Goal: Task Accomplishment & Management: Use online tool/utility

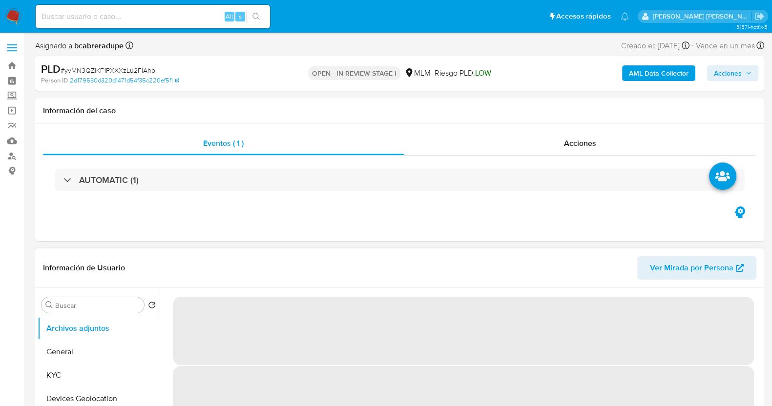
scroll to position [122, 0]
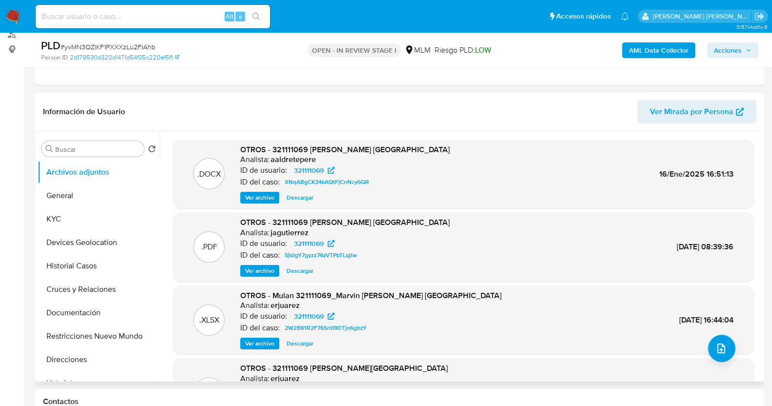
select select "10"
click at [84, 213] on button "KYC" at bounding box center [95, 219] width 114 height 23
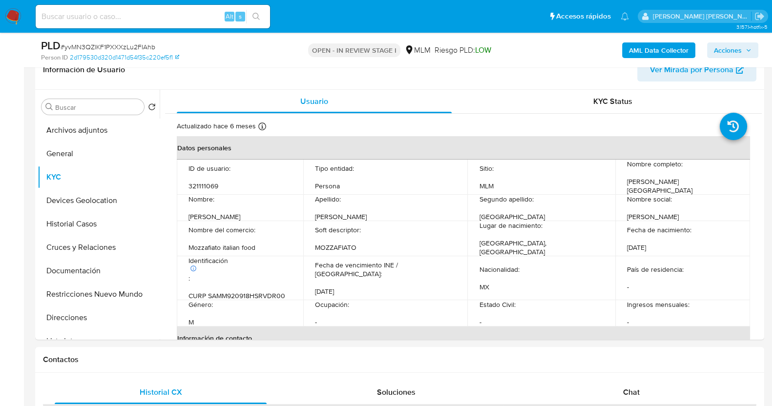
scroll to position [183, 0]
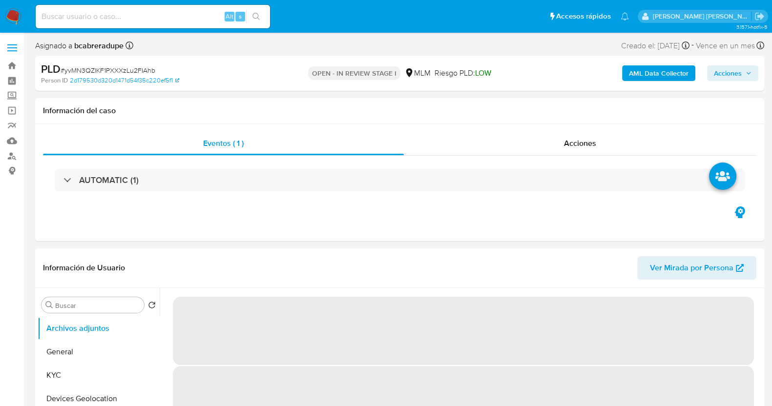
select select "10"
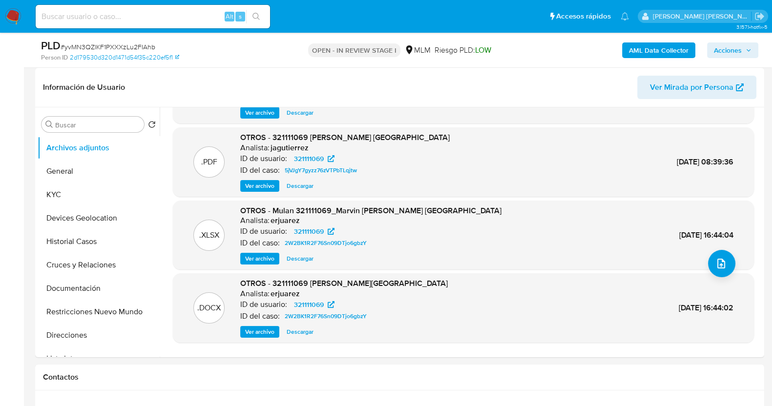
scroll to position [183, 0]
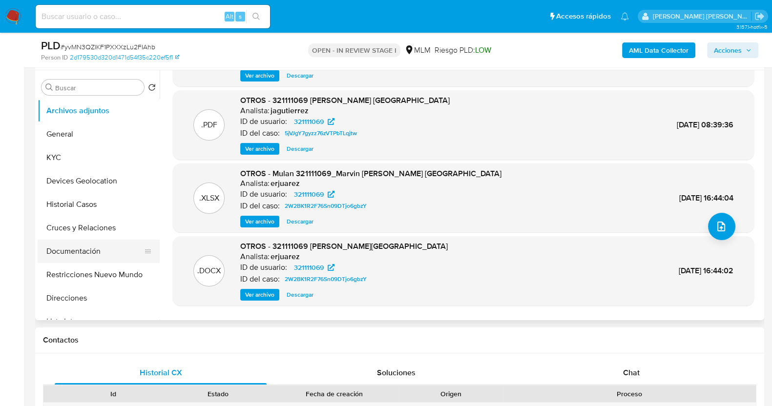
drag, startPoint x: 79, startPoint y: 254, endPoint x: 92, endPoint y: 248, distance: 14.2
click at [79, 254] on button "Documentación" at bounding box center [95, 251] width 114 height 23
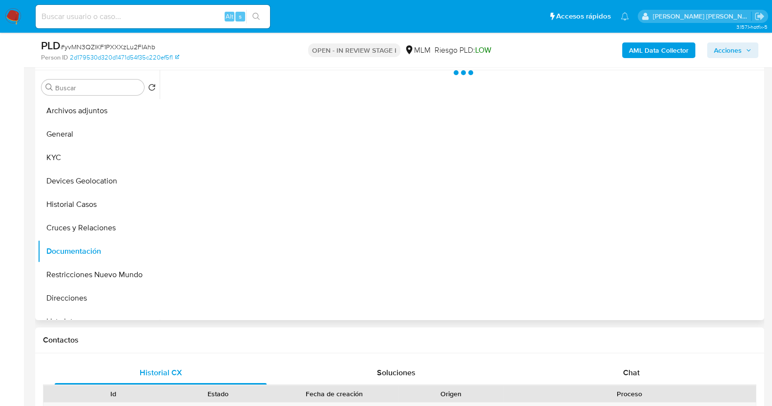
scroll to position [0, 0]
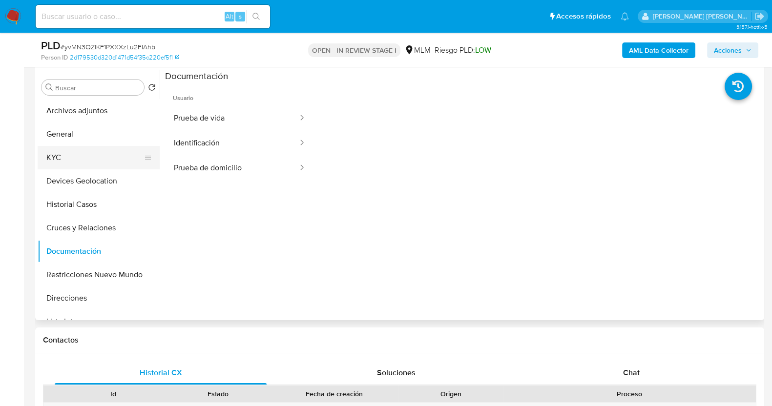
click at [72, 153] on button "KYC" at bounding box center [95, 157] width 114 height 23
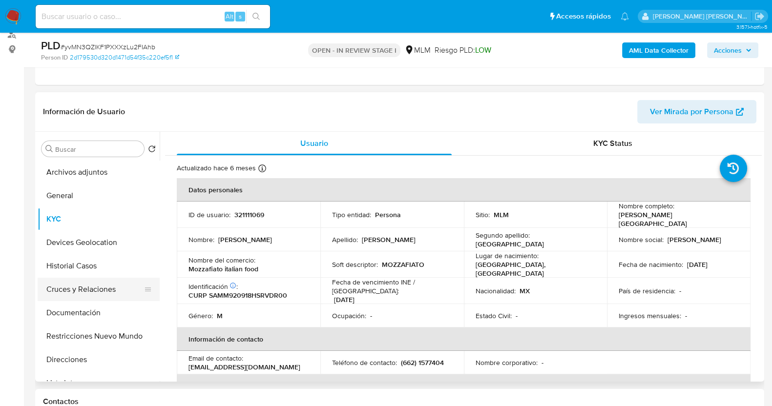
scroll to position [183, 0]
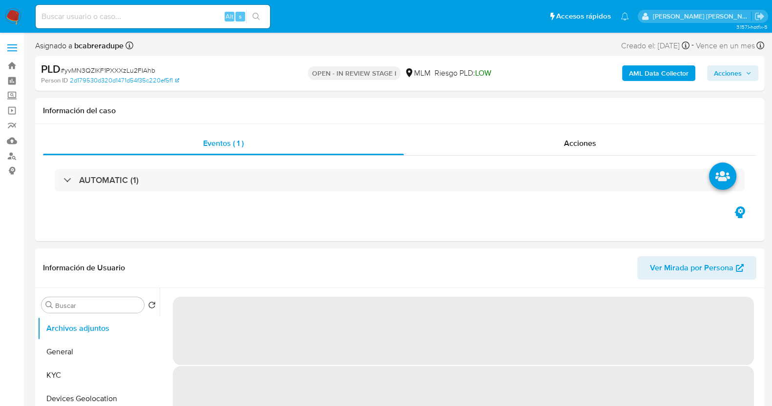
select select "10"
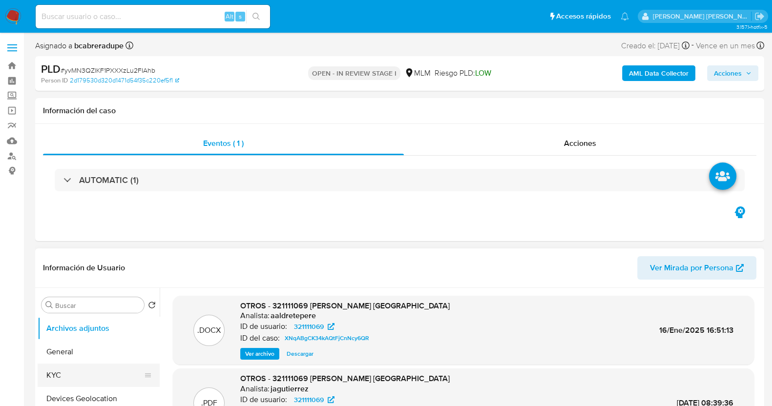
click at [95, 376] on button "KYC" at bounding box center [95, 375] width 114 height 23
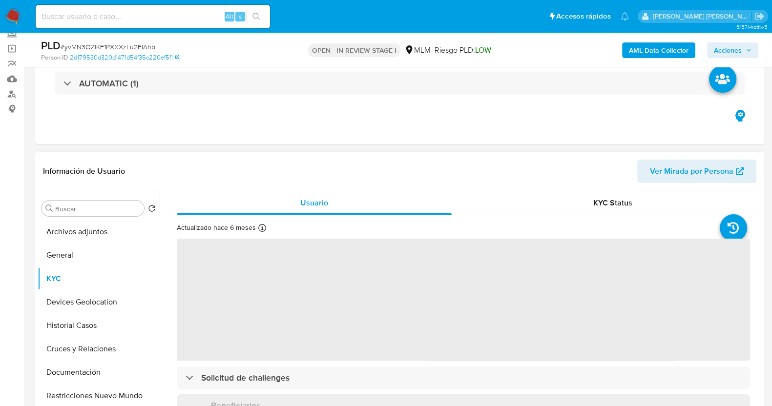
scroll to position [122, 0]
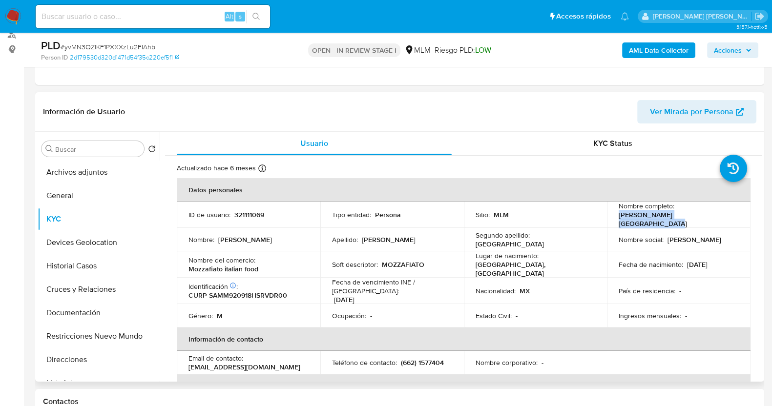
drag, startPoint x: 614, startPoint y: 218, endPoint x: 726, endPoint y: 220, distance: 112.3
click at [726, 220] on td "Nombre completo : Marvin Lindsay Saavedra Madrid" at bounding box center [679, 215] width 144 height 26
copy p "Marvin Lindsay Saavedra Madrid"
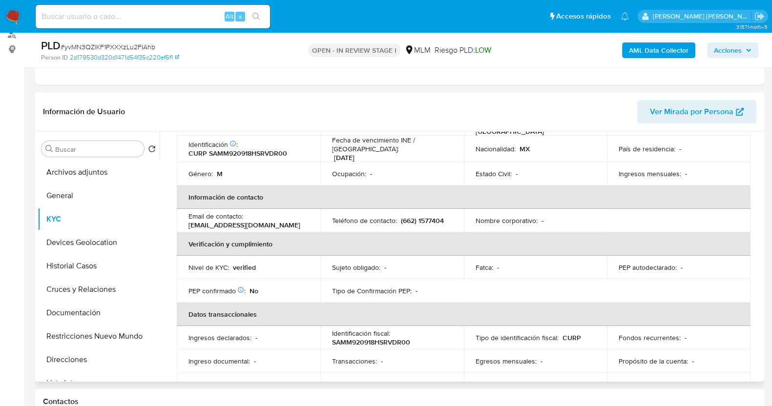
scroll to position [0, 0]
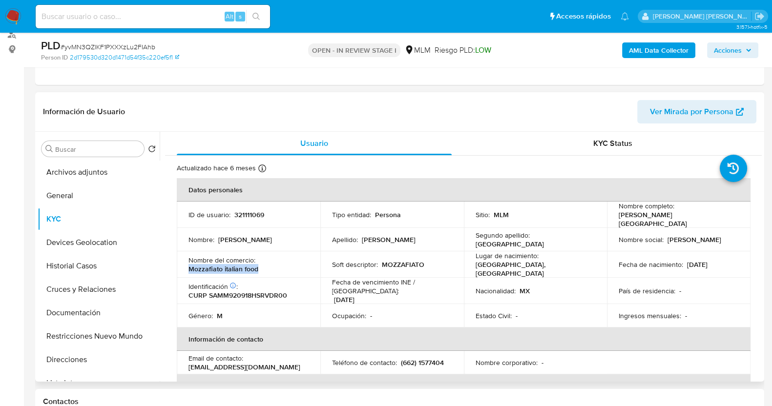
drag, startPoint x: 189, startPoint y: 263, endPoint x: 278, endPoint y: 264, distance: 89.9
click at [278, 264] on div "Nombre del comercio : Mozzafiato italian food" at bounding box center [249, 265] width 120 height 18
copy p "Mozzafiato italian food"
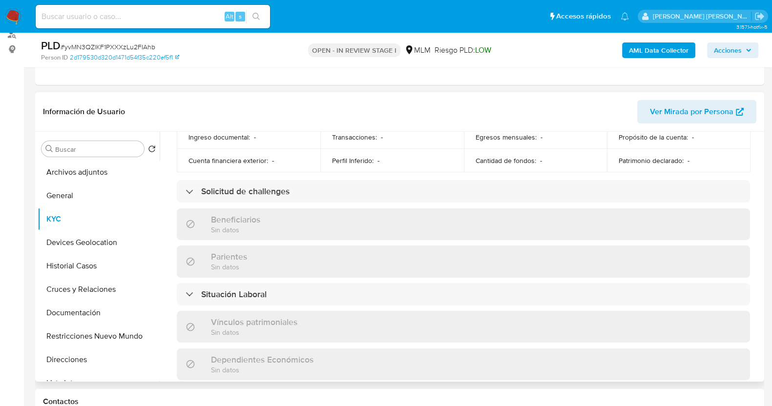
scroll to position [604, 0]
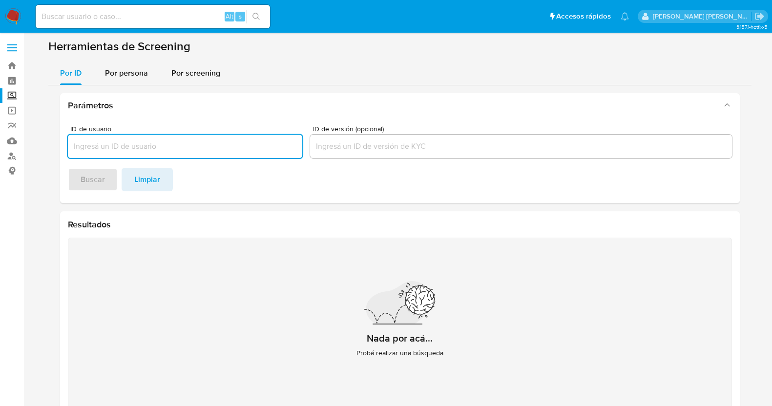
click at [143, 60] on section "Herramientas de Screening Por ID Por persona Por screening Parámetros ID de usu…" at bounding box center [399, 231] width 703 height 385
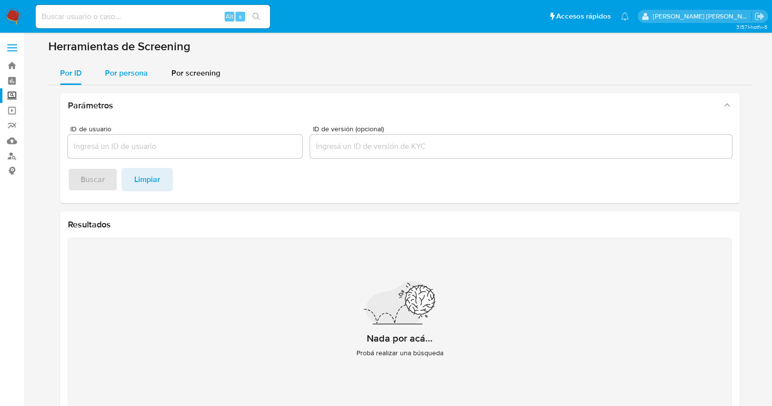
click at [135, 74] on span "Por persona" at bounding box center [126, 72] width 43 height 11
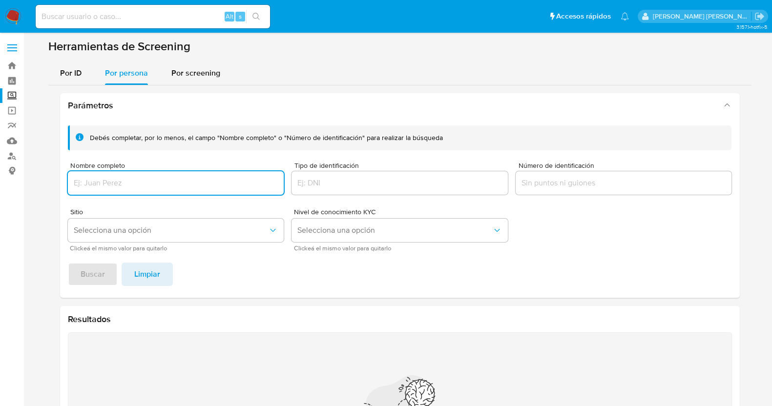
click at [151, 179] on input "Nombre completo" at bounding box center [176, 183] width 216 height 13
type input "MELISSA TORRES RUIZ"
click at [85, 277] on span "Buscar" at bounding box center [93, 274] width 24 height 21
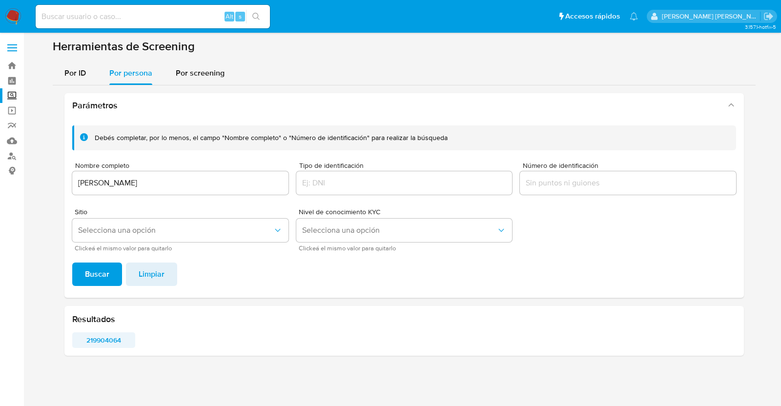
click at [105, 346] on span "219904064" at bounding box center [103, 341] width 49 height 14
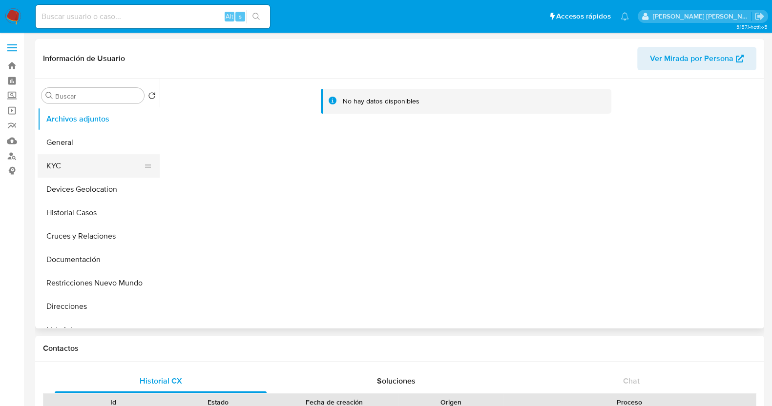
select select "10"
click at [90, 167] on button "KYC" at bounding box center [95, 165] width 114 height 23
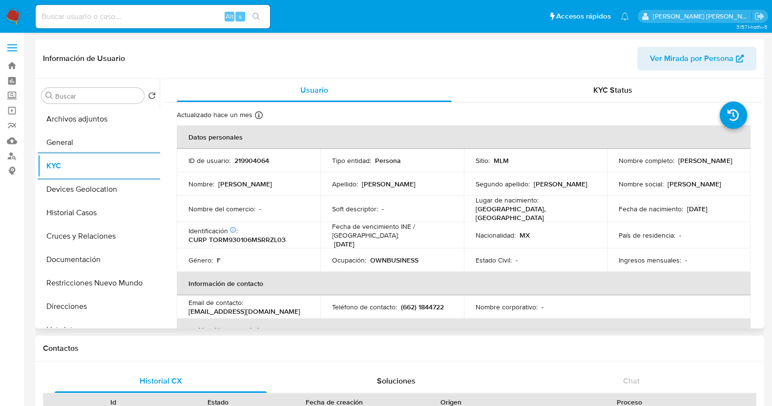
click at [254, 157] on p "219904064" at bounding box center [251, 160] width 35 height 9
copy p "219904064"
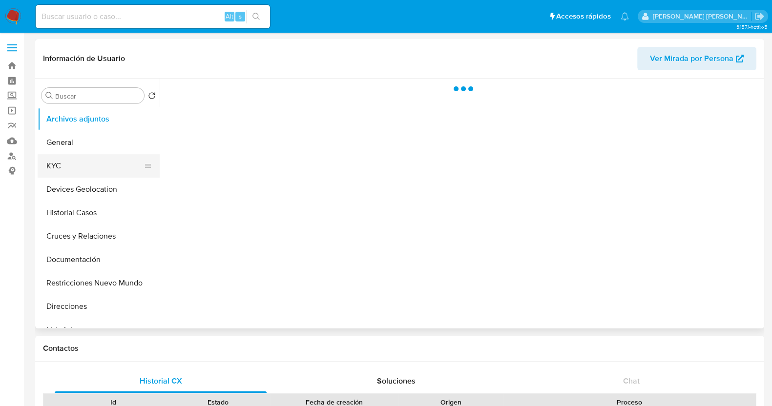
click at [84, 162] on button "KYC" at bounding box center [95, 165] width 114 height 23
select select "10"
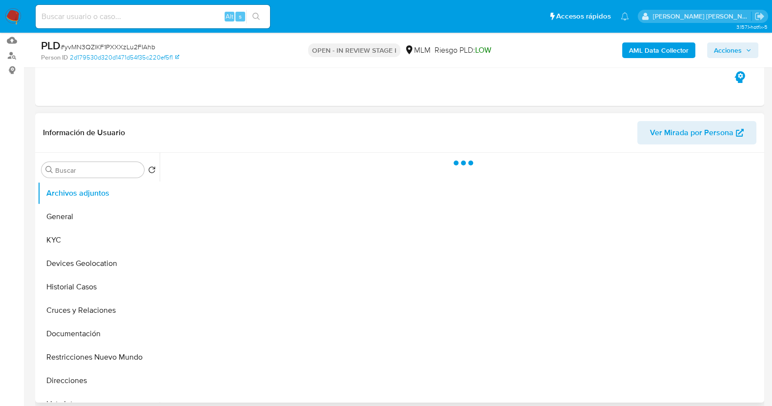
scroll to position [244, 0]
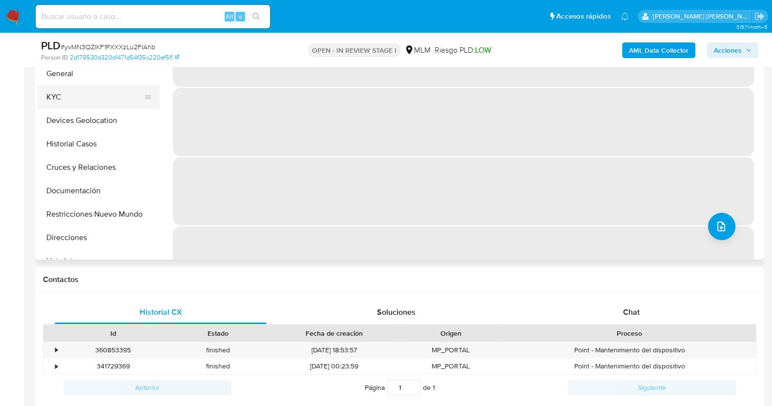
click at [68, 96] on button "KYC" at bounding box center [95, 96] width 114 height 23
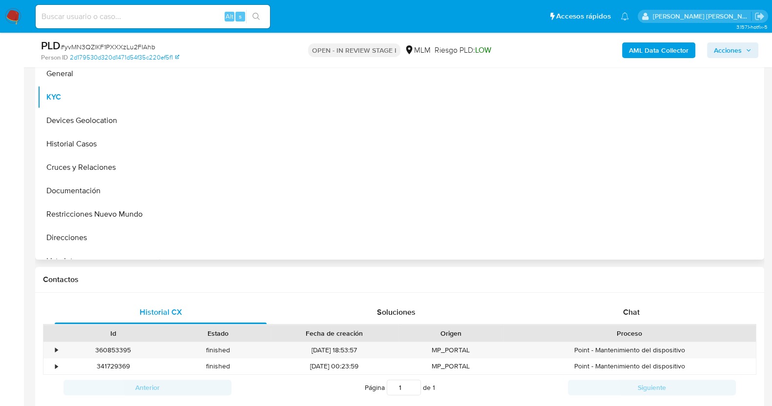
select select "10"
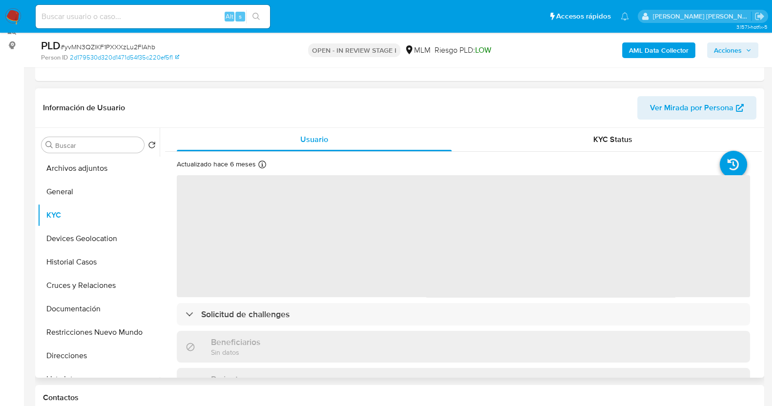
scroll to position [122, 0]
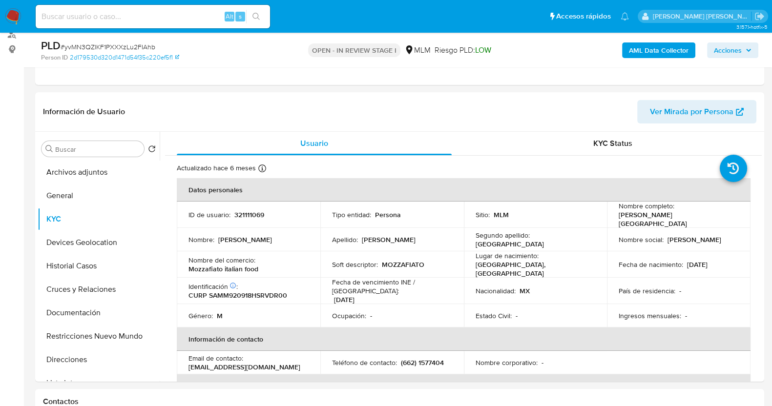
click at [143, 45] on span "# yvMN3QZlKF1PXXXzLu2FIAhb" at bounding box center [108, 47] width 95 height 10
copy span "yvMN3QZlKF1PXXXzLu2FIAhb"
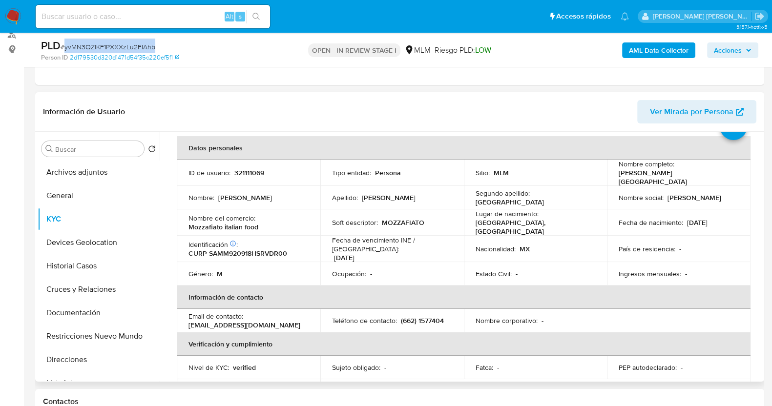
scroll to position [61, 0]
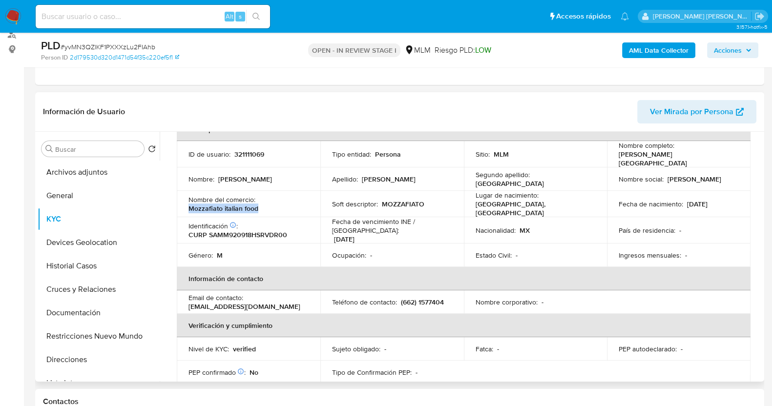
drag, startPoint x: 269, startPoint y: 202, endPoint x: 180, endPoint y: 202, distance: 88.9
click at [180, 202] on td "Nombre del comercio : Mozzafiato italian food" at bounding box center [249, 204] width 144 height 26
copy p "Mozzafiato italian food"
click at [90, 170] on button "Archivos adjuntos" at bounding box center [95, 172] width 114 height 23
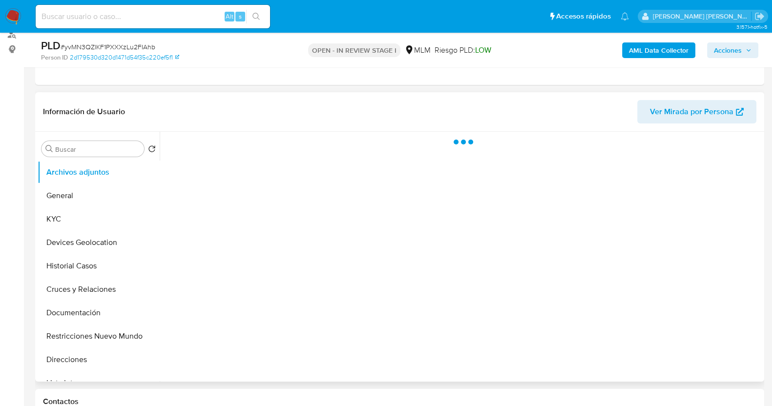
scroll to position [0, 0]
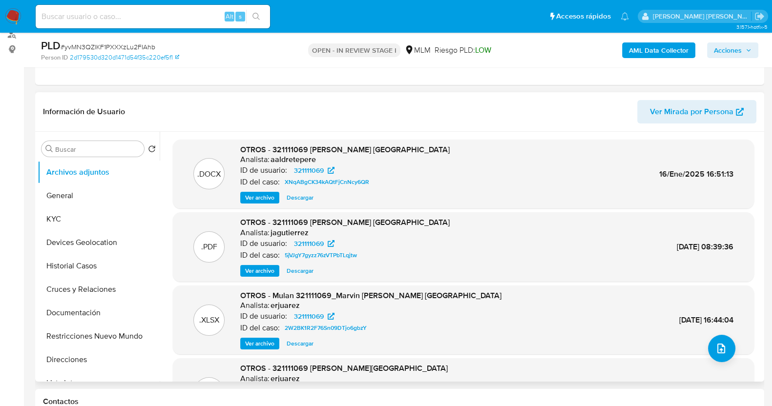
click at [256, 267] on span "Ver archivo" at bounding box center [259, 271] width 29 height 10
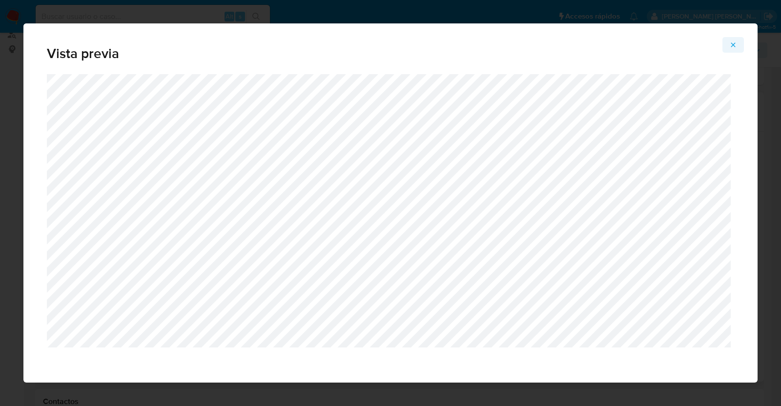
click at [734, 40] on span "Attachment preview" at bounding box center [734, 45] width 8 height 14
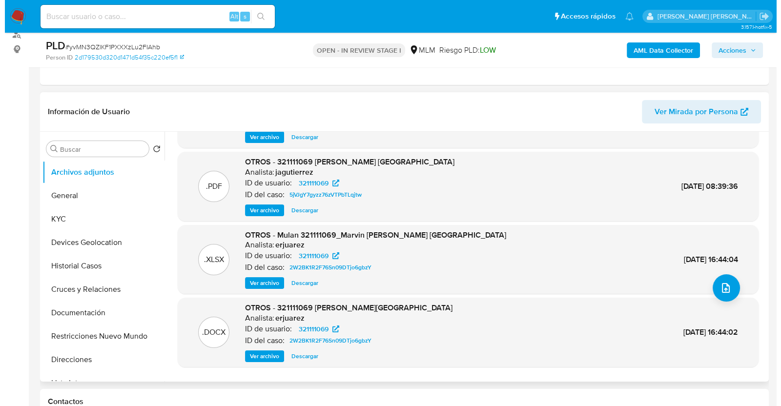
scroll to position [82, 0]
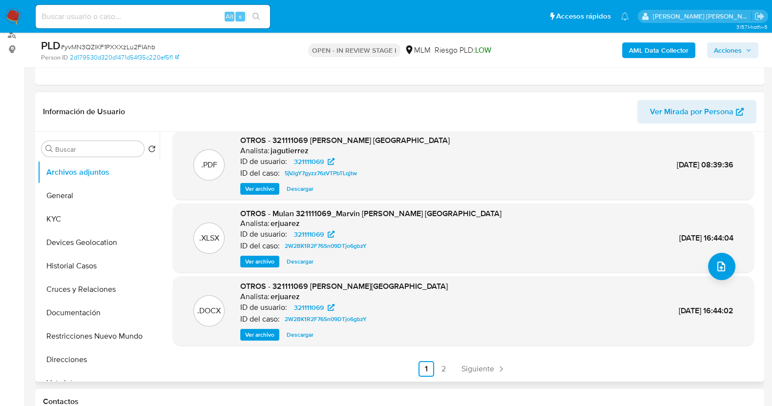
click at [264, 337] on span "Ver archivo" at bounding box center [259, 335] width 29 height 10
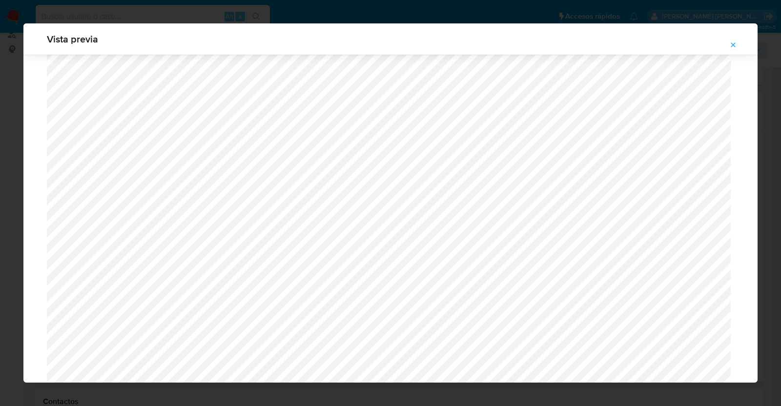
scroll to position [102, 0]
click at [731, 39] on span "Attachment preview" at bounding box center [734, 45] width 8 height 14
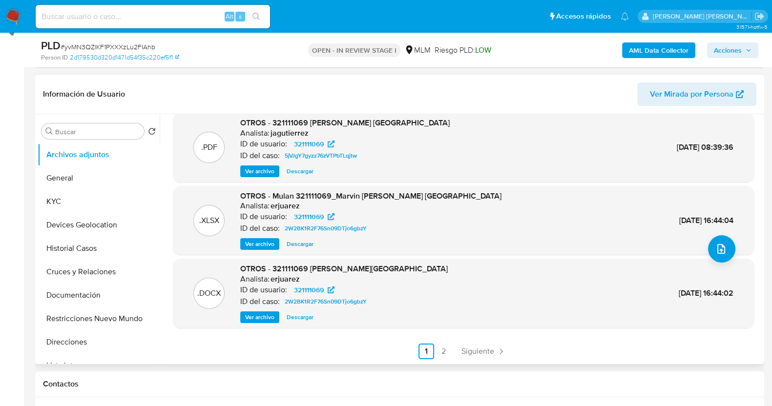
scroll to position [183, 0]
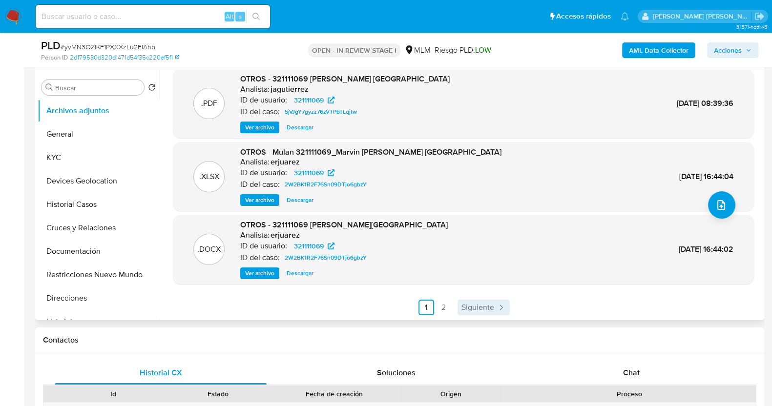
click at [490, 311] on span "Siguiente" at bounding box center [478, 308] width 33 height 8
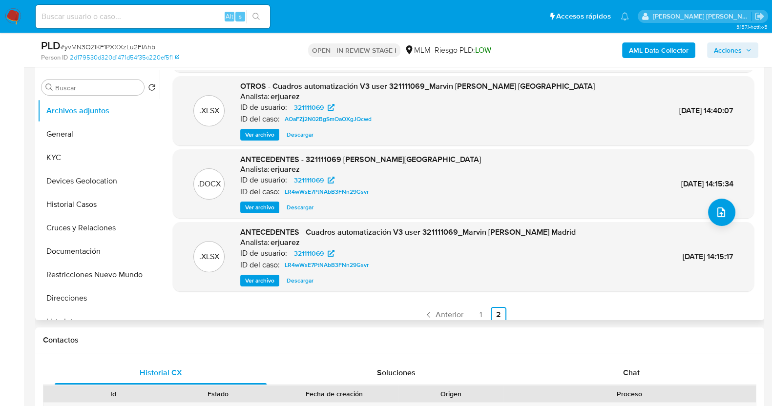
scroll to position [82, 0]
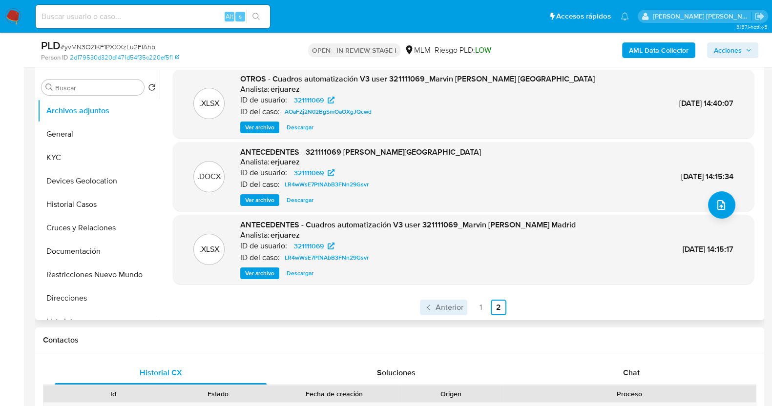
click at [441, 312] on span "Anterior" at bounding box center [450, 308] width 28 height 8
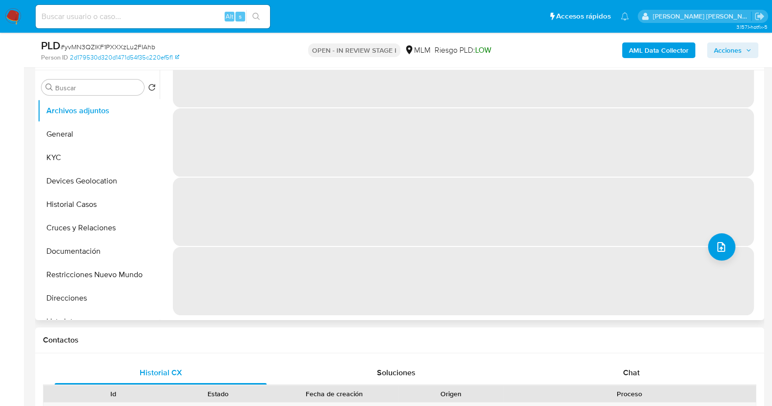
scroll to position [0, 0]
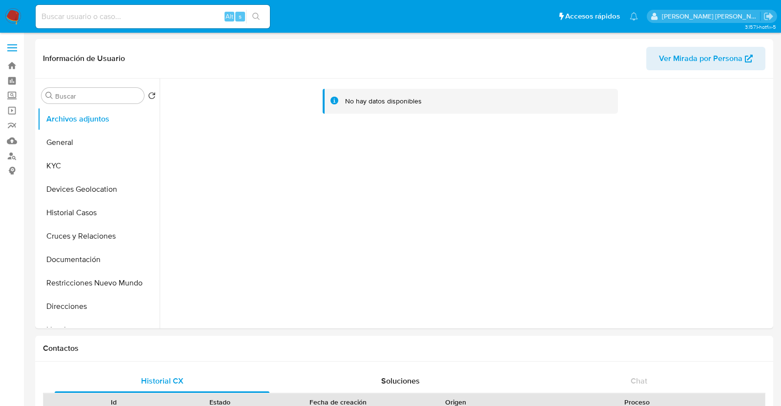
select select "10"
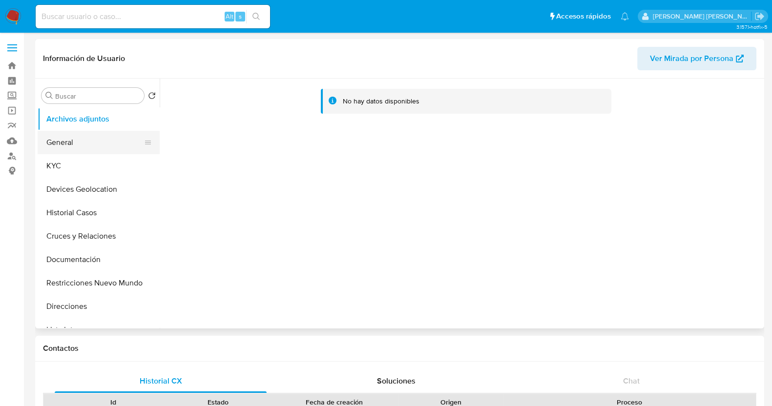
click at [82, 166] on button "KYC" at bounding box center [99, 165] width 122 height 23
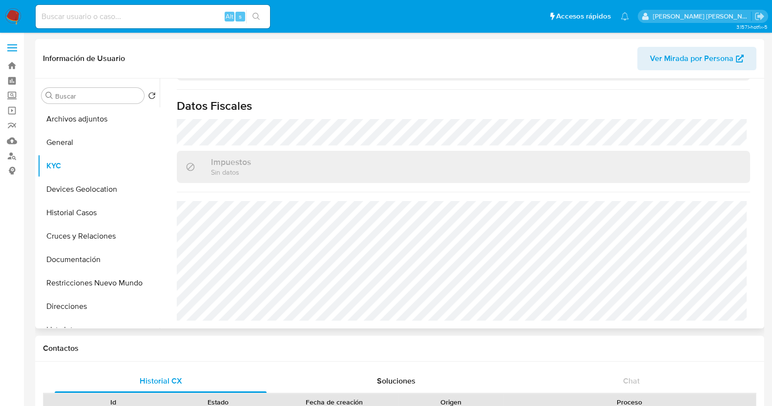
scroll to position [613, 0]
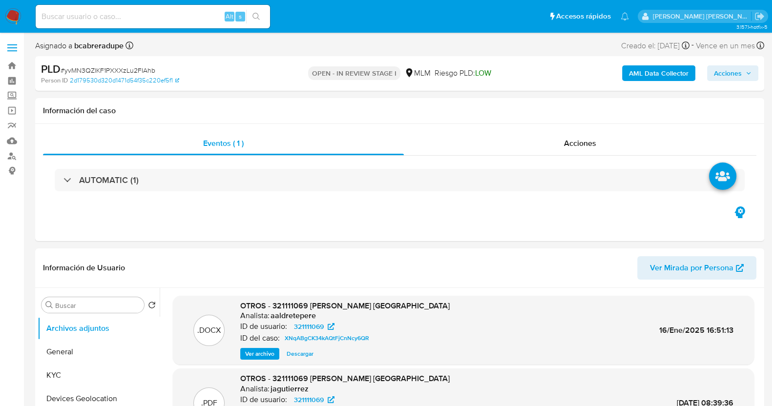
select select "10"
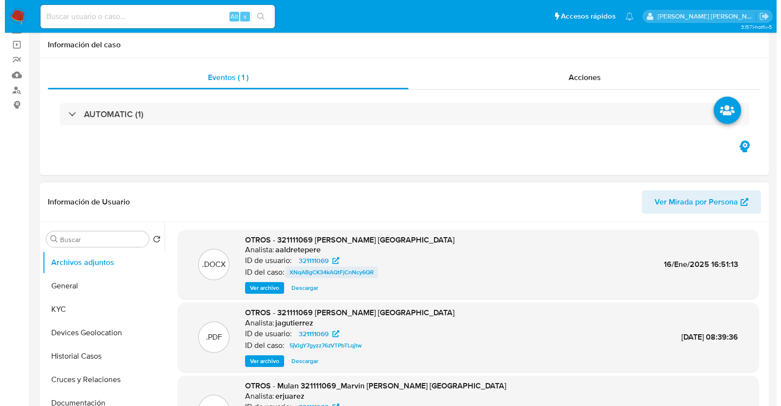
scroll to position [122, 0]
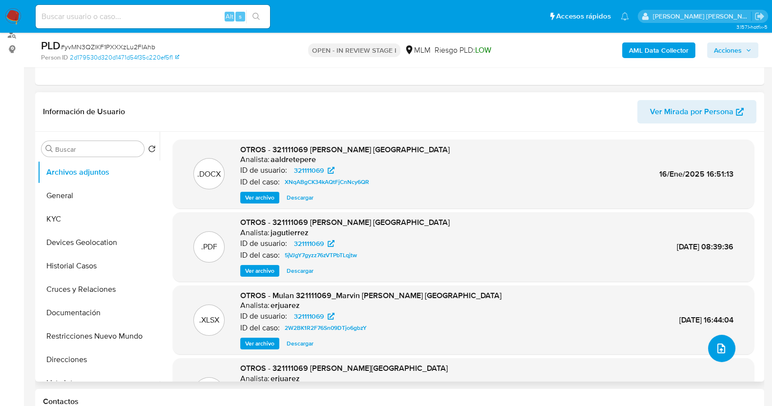
click at [719, 345] on icon "upload-file" at bounding box center [722, 349] width 12 height 12
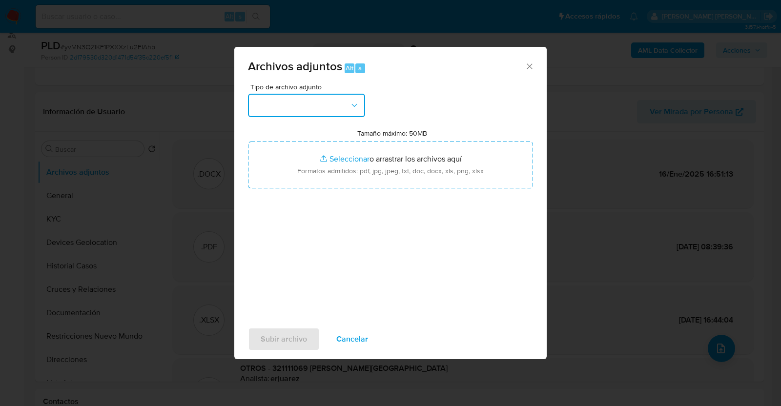
click at [353, 106] on icon "button" at bounding box center [355, 106] width 10 height 10
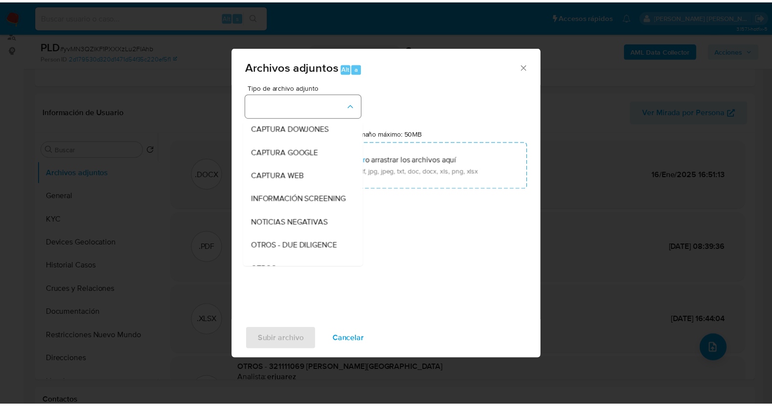
scroll to position [51, 0]
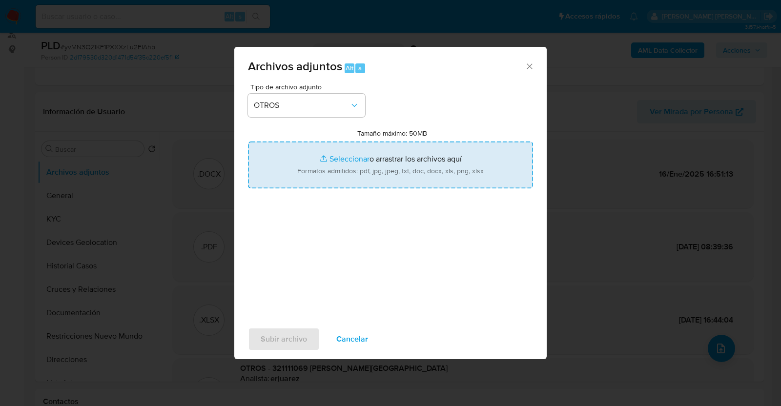
type input "C:\fakepath\321111069_MARVIN SAAVEDRA_AGO2025.pdf"
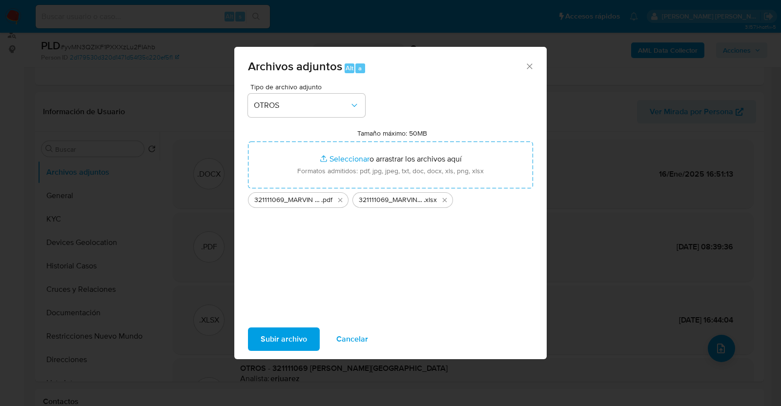
click at [287, 337] on span "Subir archivo" at bounding box center [284, 339] width 46 height 21
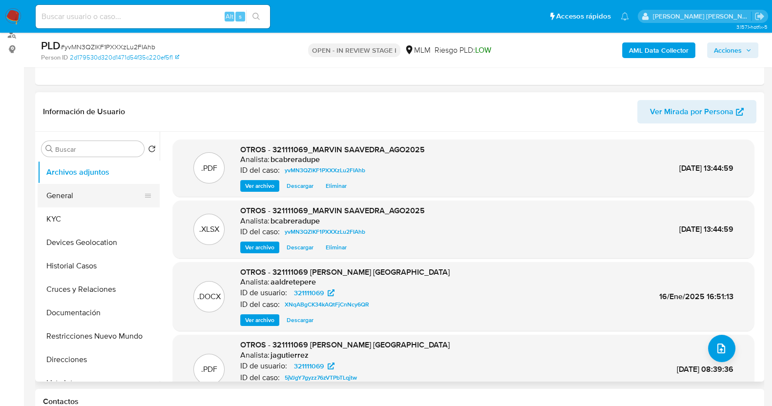
drag, startPoint x: 71, startPoint y: 197, endPoint x: 71, endPoint y: 189, distance: 7.8
click at [71, 197] on button "General" at bounding box center [95, 195] width 114 height 23
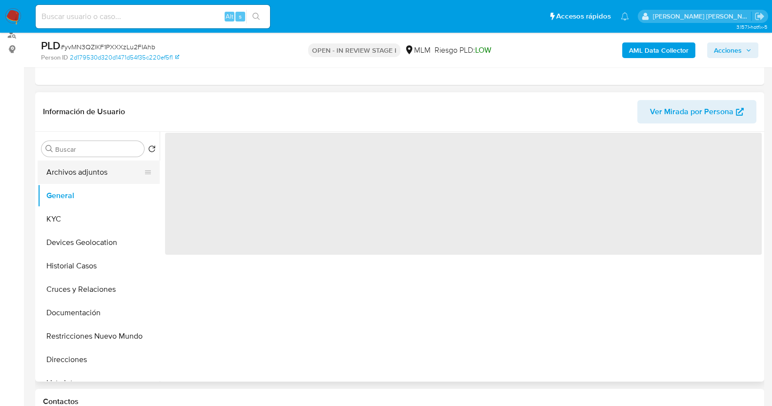
click at [81, 172] on button "Archivos adjuntos" at bounding box center [95, 172] width 114 height 23
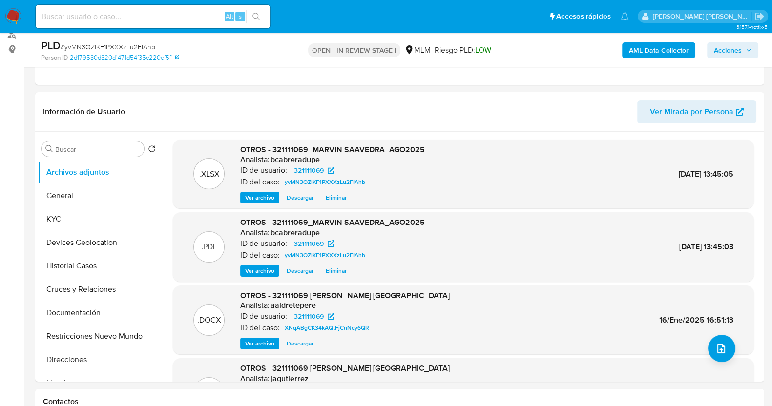
click at [734, 50] on span "Acciones" at bounding box center [728, 50] width 28 height 16
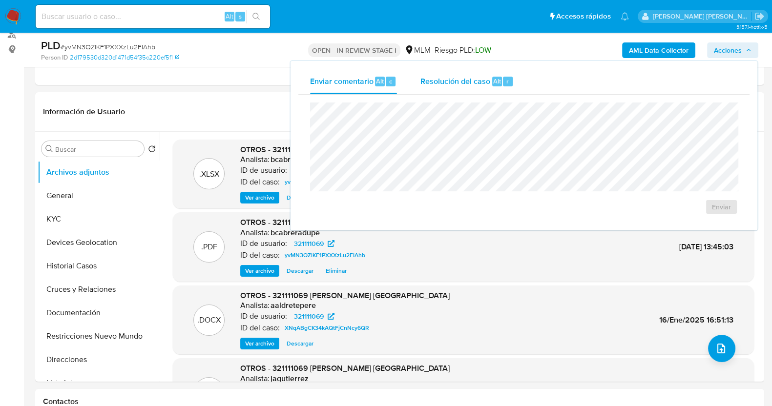
click at [469, 75] on span "Resolución del caso" at bounding box center [456, 80] width 70 height 11
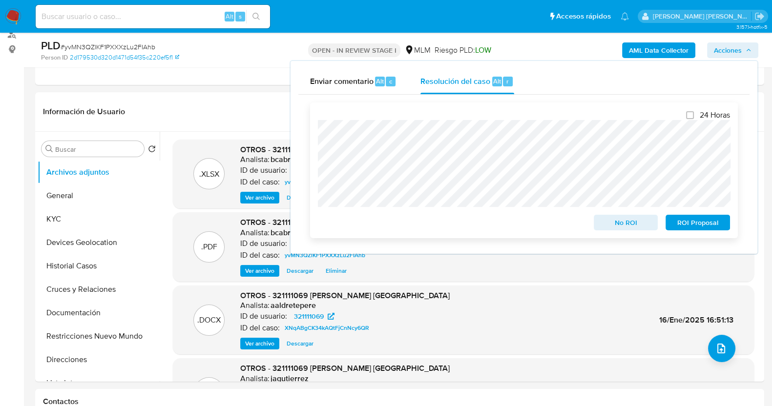
click at [630, 223] on span "No ROI" at bounding box center [626, 223] width 51 height 14
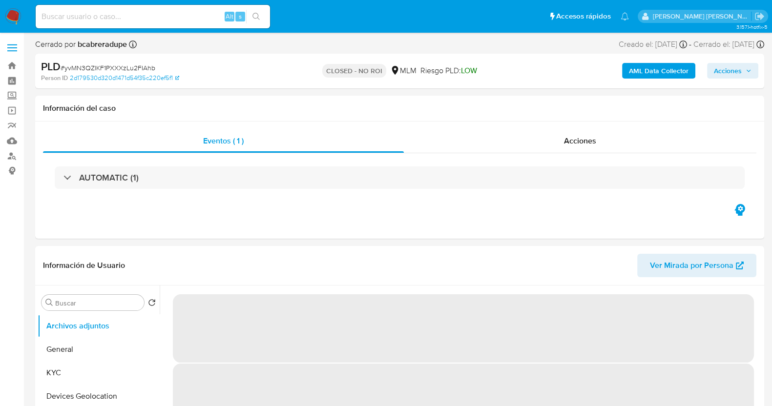
select select "10"
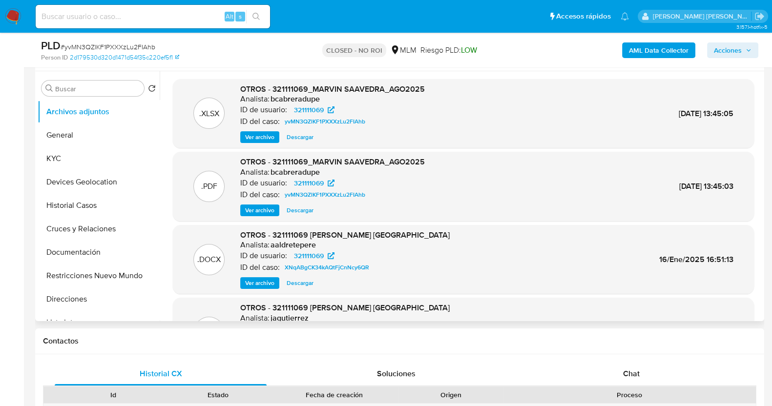
scroll to position [183, 0]
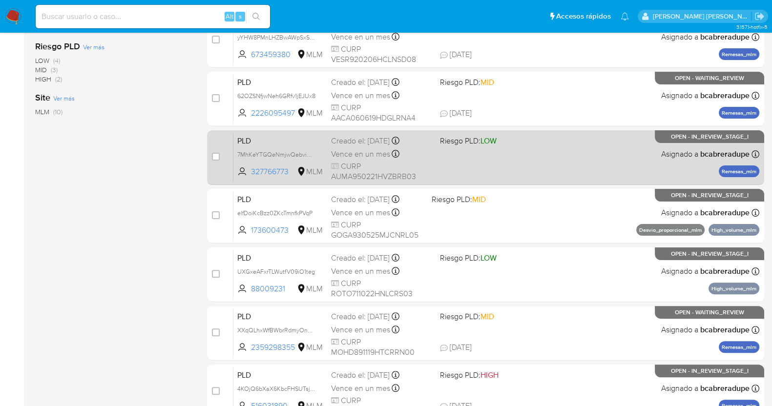
scroll to position [242, 0]
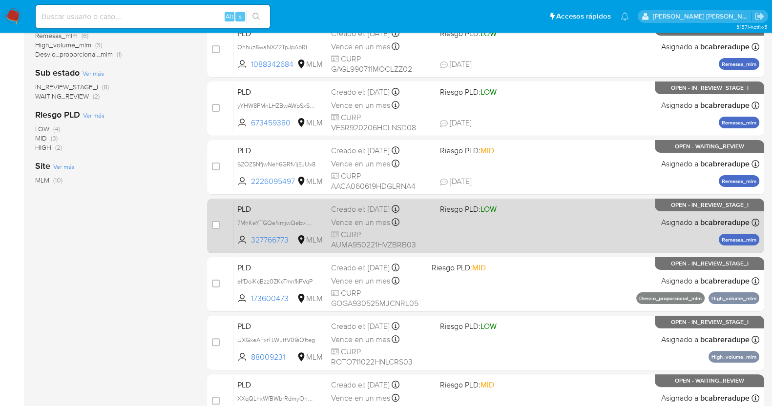
click at [364, 211] on div "Creado el: 12/08/2025 Creado el: 12/08/2025 02:10:06" at bounding box center [381, 209] width 101 height 11
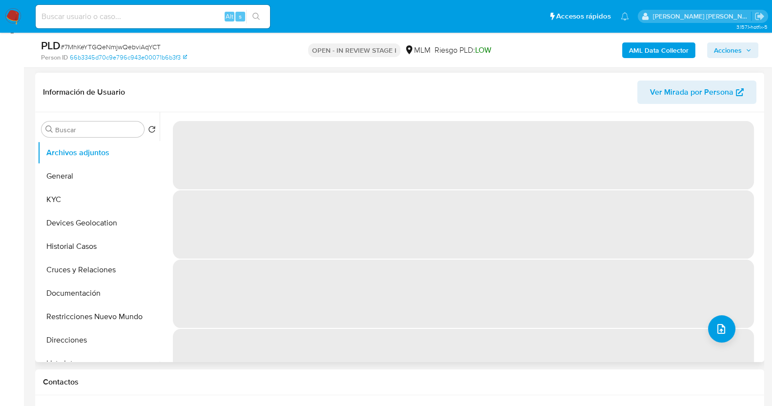
scroll to position [122, 0]
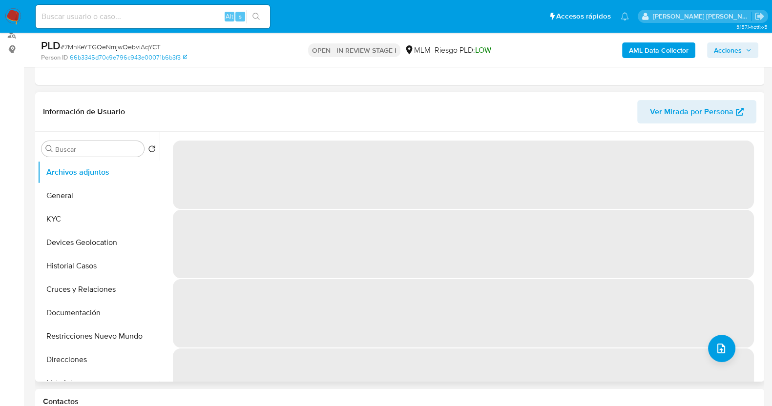
select select "10"
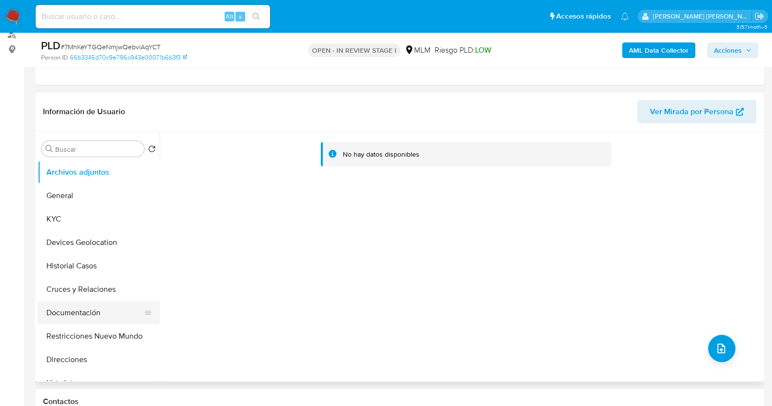
drag, startPoint x: 84, startPoint y: 310, endPoint x: 111, endPoint y: 304, distance: 28.6
click at [84, 310] on button "Documentación" at bounding box center [95, 312] width 114 height 23
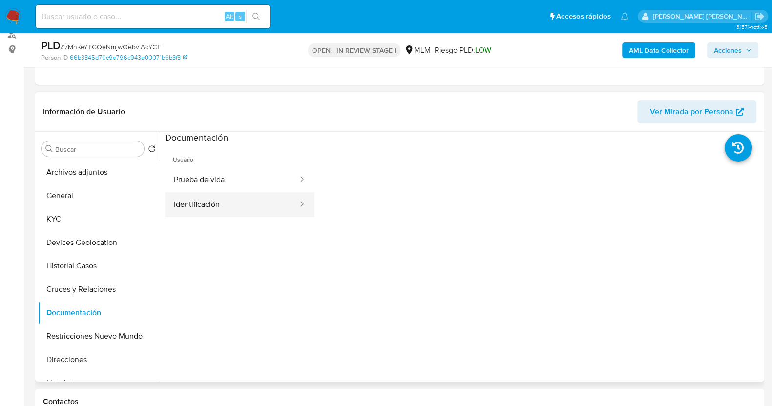
click at [242, 201] on button "Identificación" at bounding box center [232, 204] width 134 height 25
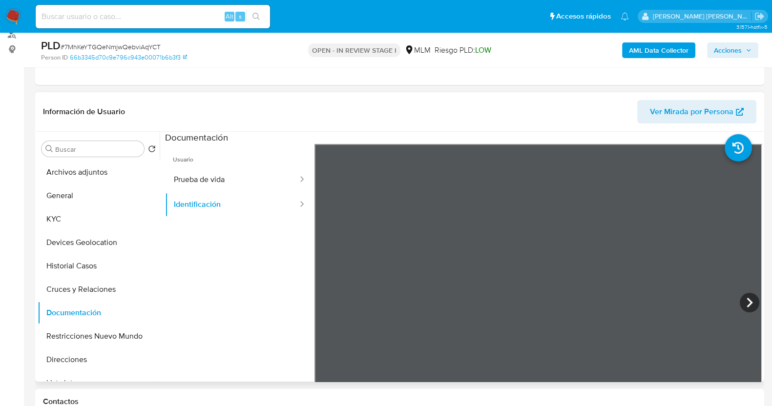
scroll to position [81, 0]
click at [244, 179] on button "Prueba de vida" at bounding box center [232, 180] width 134 height 25
click at [80, 218] on button "KYC" at bounding box center [95, 219] width 114 height 23
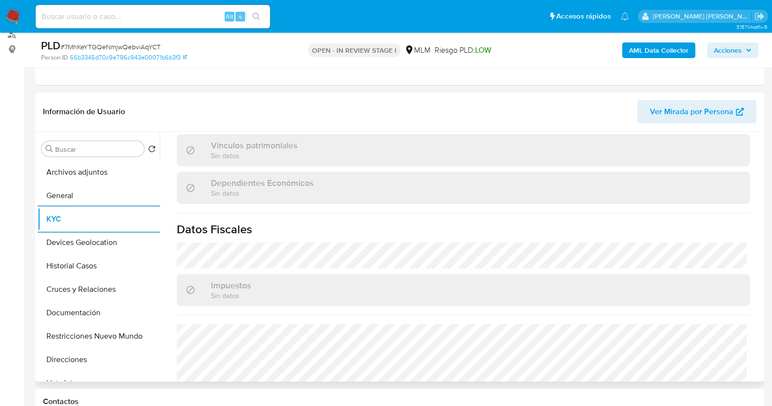
scroll to position [611, 0]
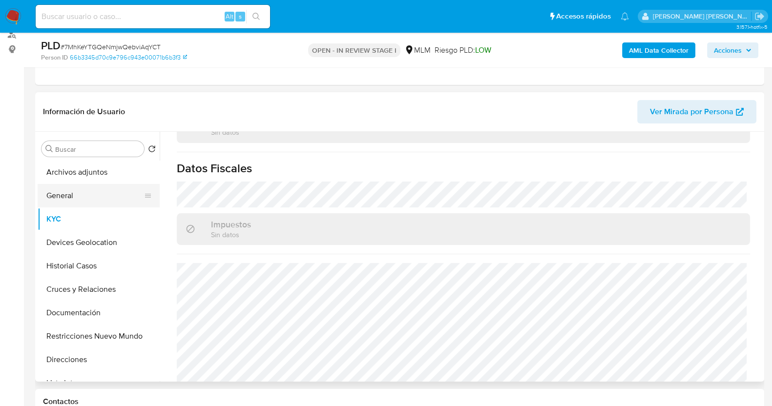
click at [78, 196] on button "General" at bounding box center [95, 195] width 114 height 23
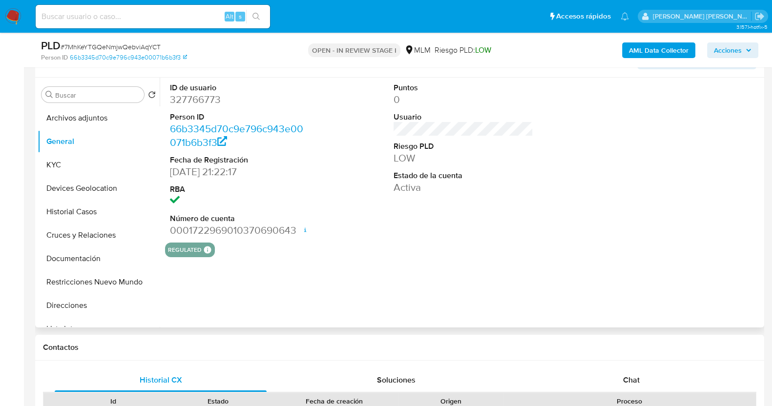
scroll to position [244, 0]
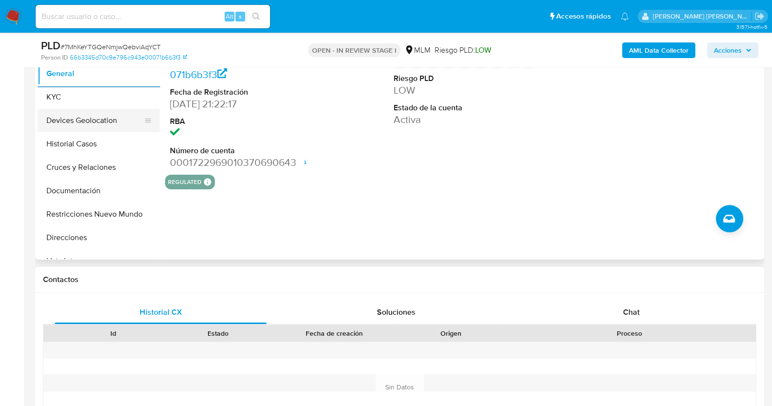
click at [103, 119] on button "Devices Geolocation" at bounding box center [95, 120] width 114 height 23
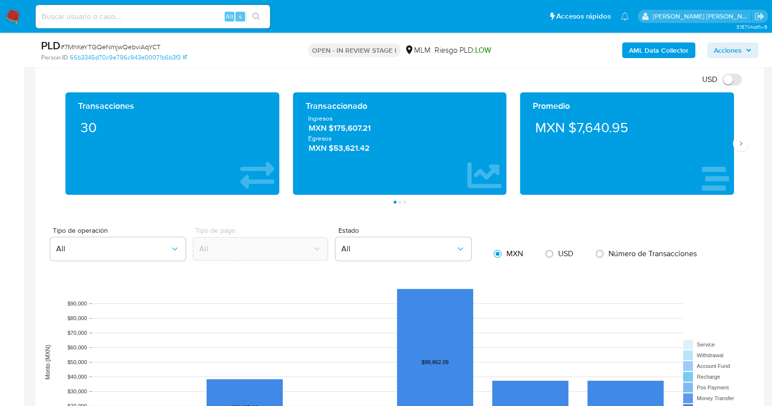
scroll to position [699, 0]
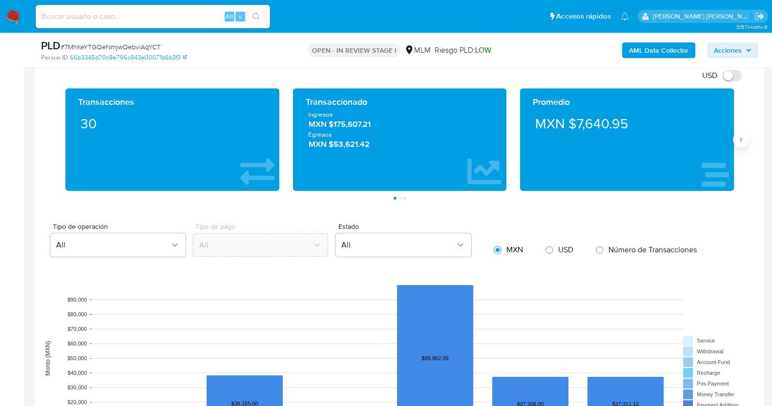
click at [738, 140] on icon "Siguiente" at bounding box center [741, 140] width 8 height 8
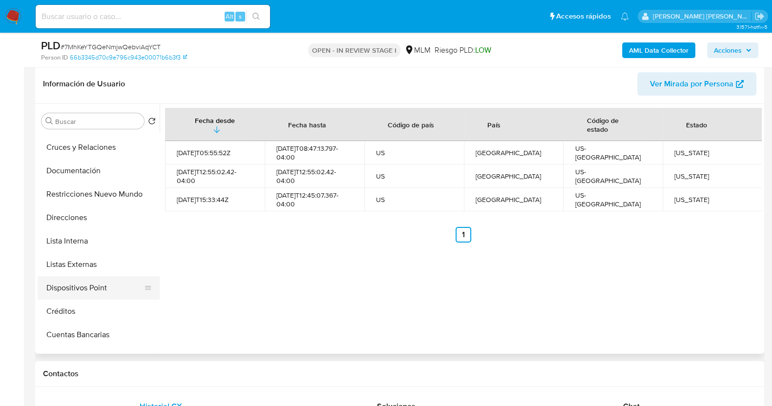
scroll to position [183, 0]
click at [94, 175] on button "Lista Interna" at bounding box center [95, 172] width 114 height 23
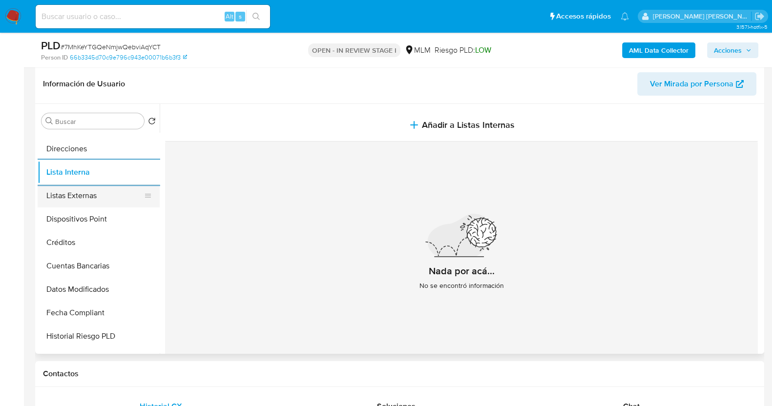
click at [96, 189] on button "Listas Externas" at bounding box center [95, 195] width 114 height 23
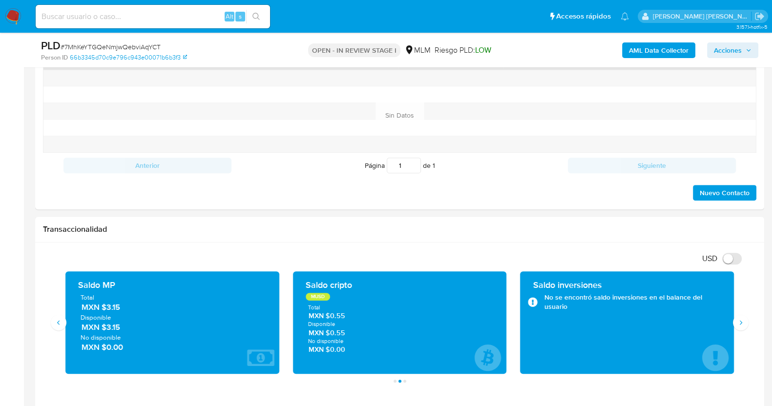
scroll to position [699, 0]
